Goal: Find specific page/section: Find specific page/section

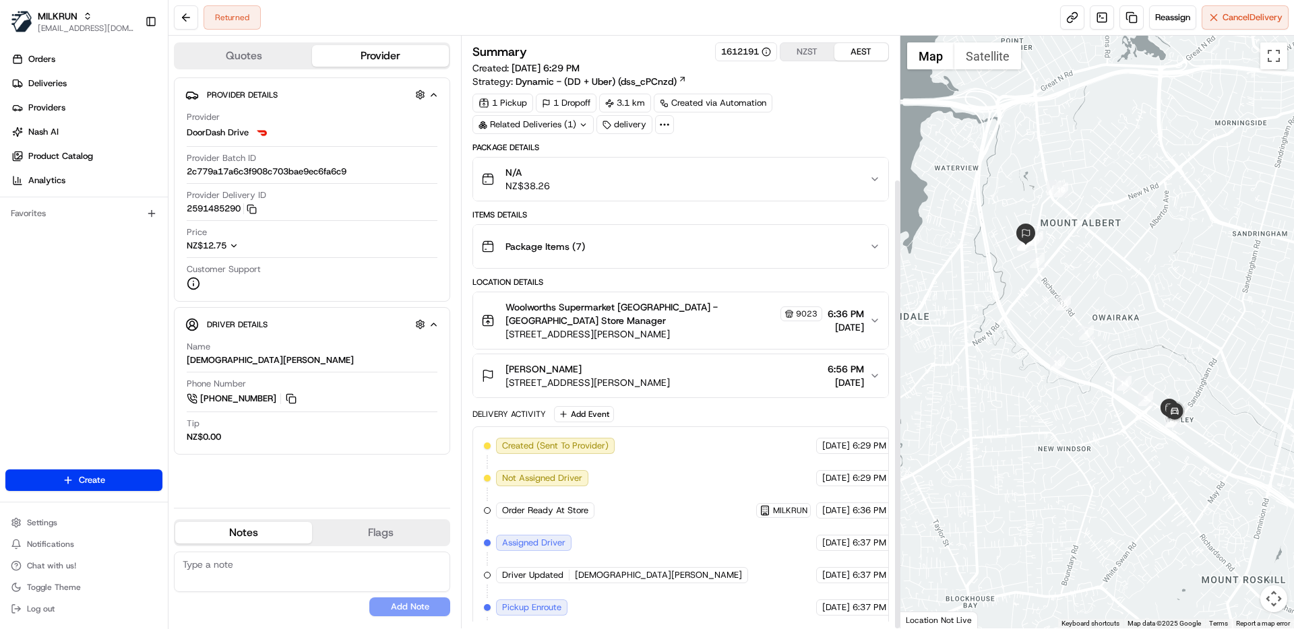
scroll to position [187, 0]
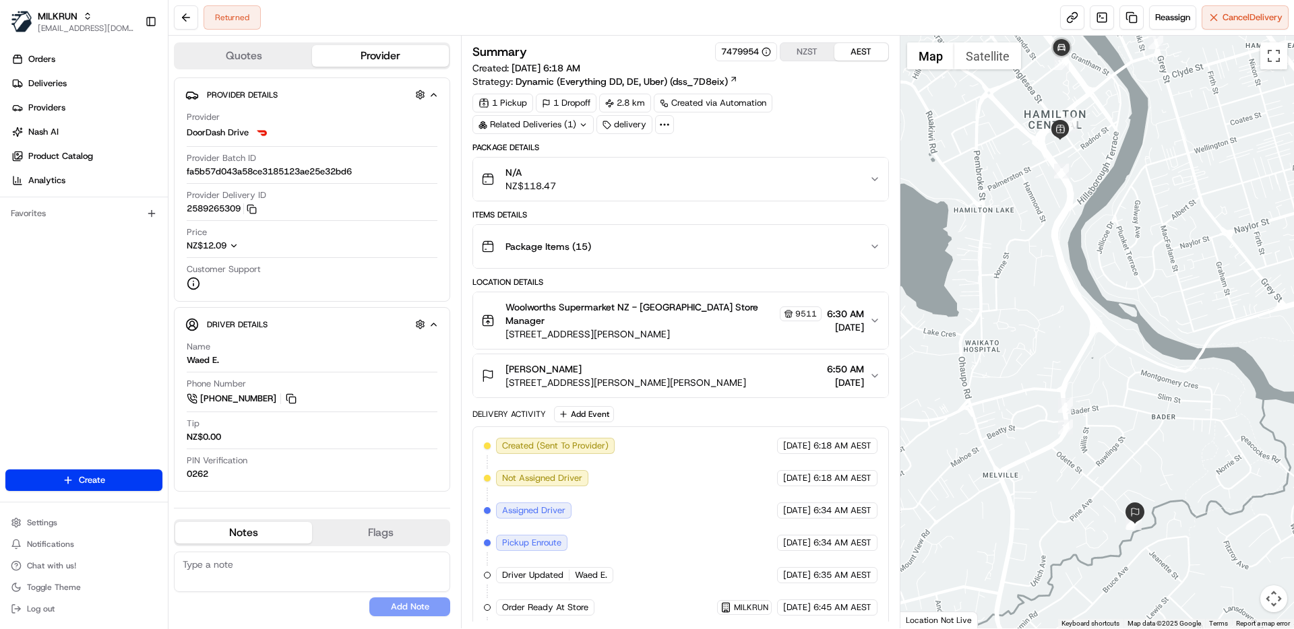
scroll to position [199, 0]
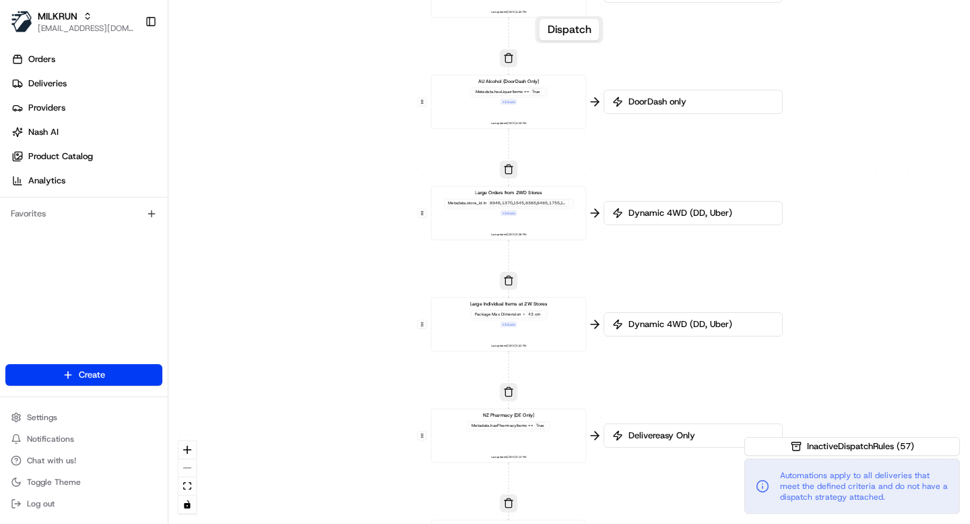
drag, startPoint x: 671, startPoint y: 159, endPoint x: 609, endPoint y: 297, distance: 150.5
click at [609, 297] on div "0 0 0 0 0 0 0 0 0 0 0 0 0 0 0 0 0 Order / Delivery Received DD Jack Testing Acc…" at bounding box center [569, 262] width 802 height 524
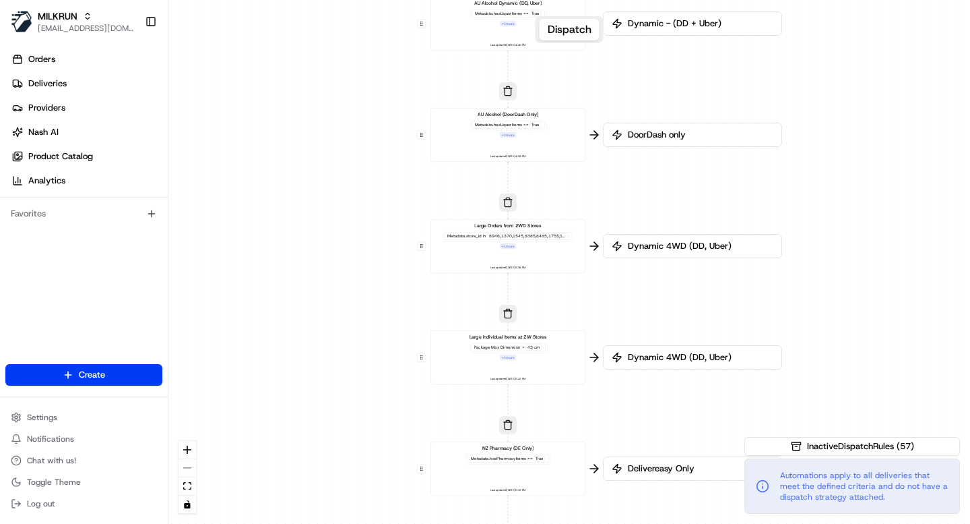
click at [547, 251] on div "Large Orders from 2WD Stores Metadata .store_id in 8946,1370,1545,8385,8485,175…" at bounding box center [509, 246] width 144 height 48
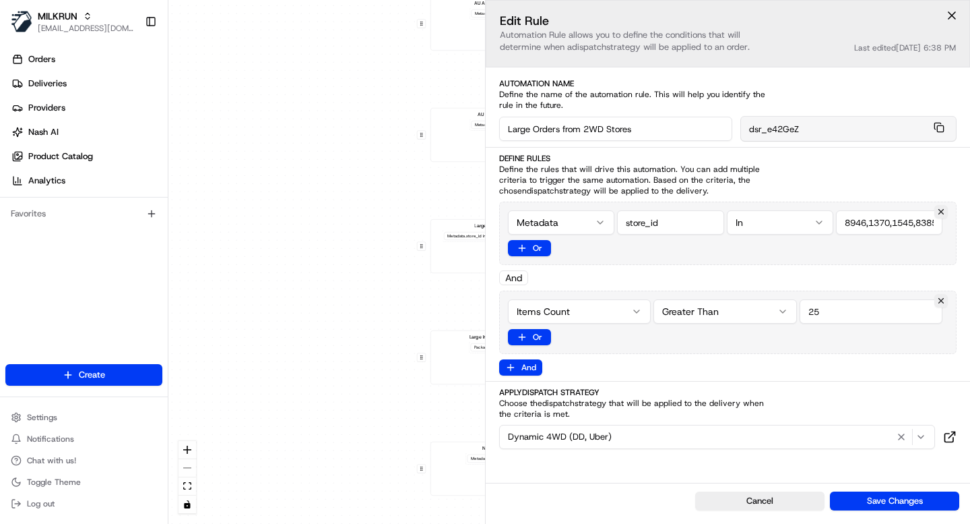
click at [586, 311] on html "MILKRUN ijones@woolworths.com.au Toggle Sidebar Orders Deliveries Providers Nas…" at bounding box center [485, 262] width 970 height 524
click at [782, 175] on html "MILKRUN ijones@woolworths.com.au Toggle Sidebar Orders Deliveries Providers Nas…" at bounding box center [485, 262] width 970 height 524
